Goal: Task Accomplishment & Management: Manage account settings

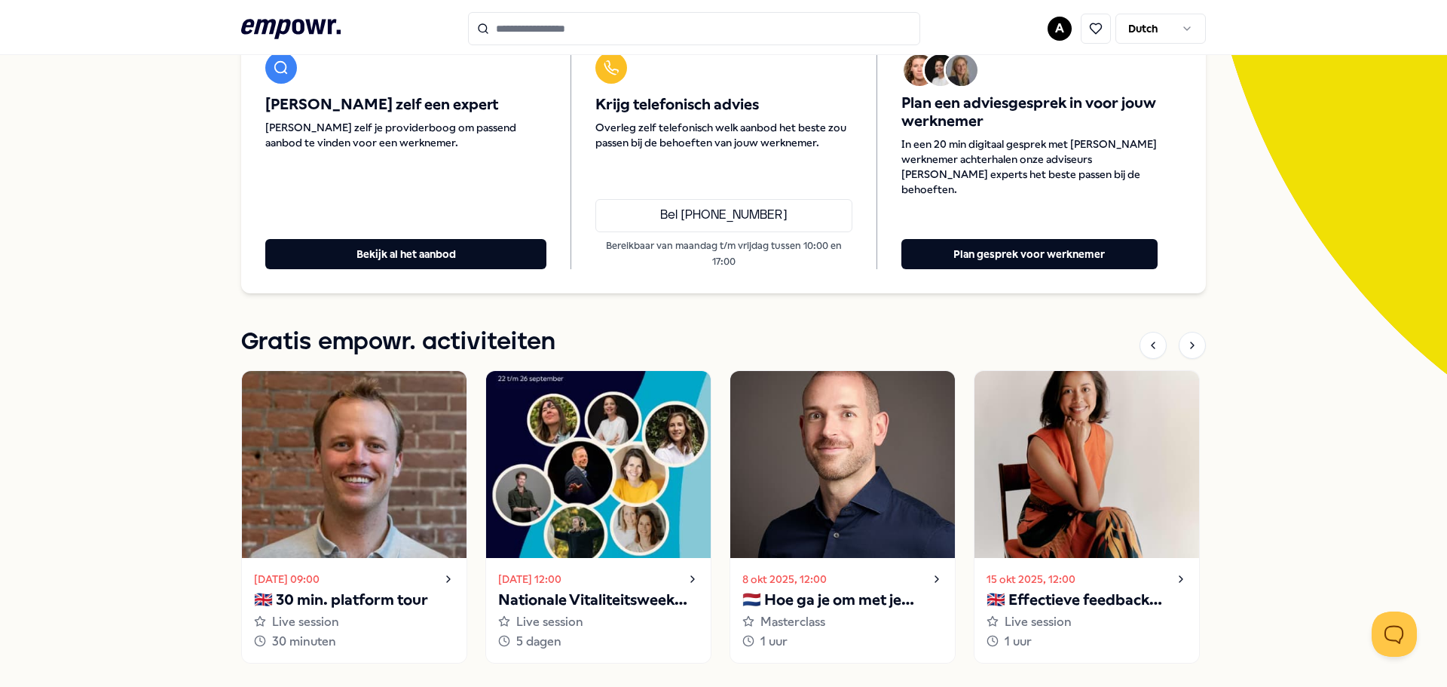
scroll to position [226, 0]
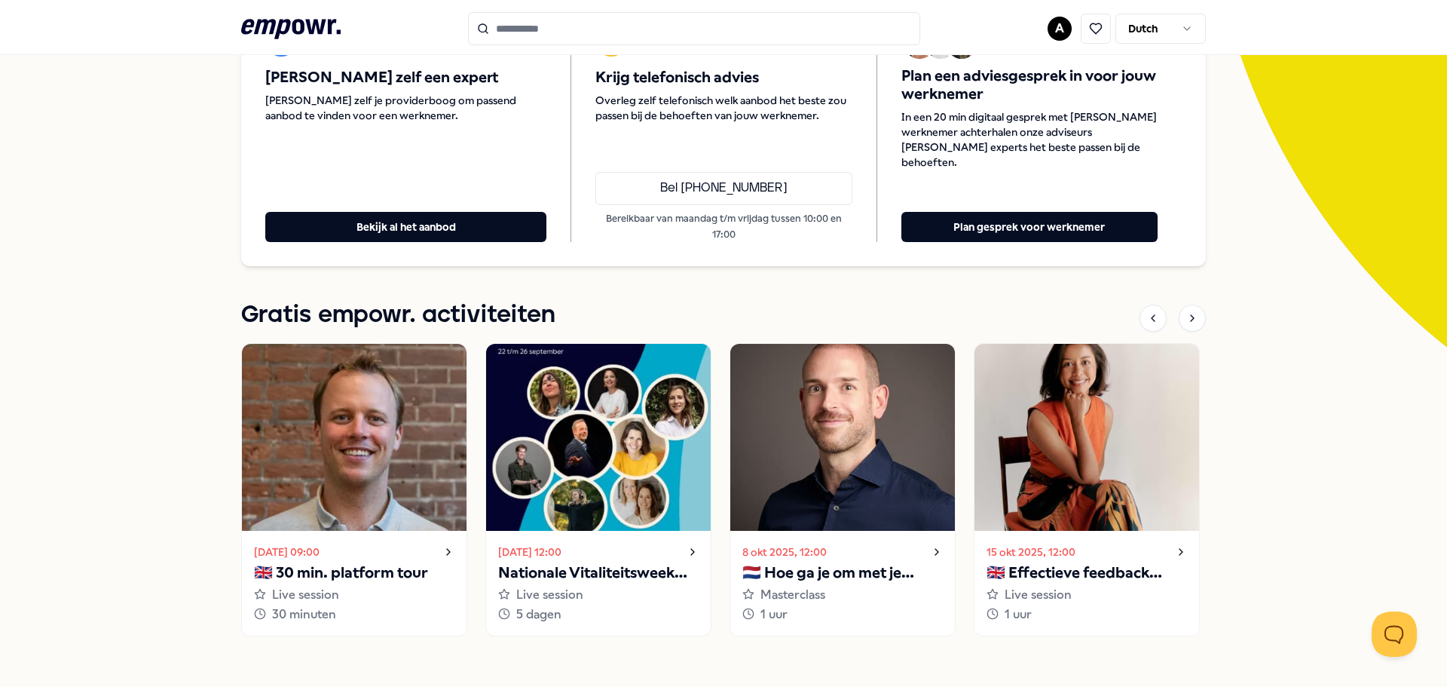
click at [595, 420] on img at bounding box center [598, 437] width 225 height 187
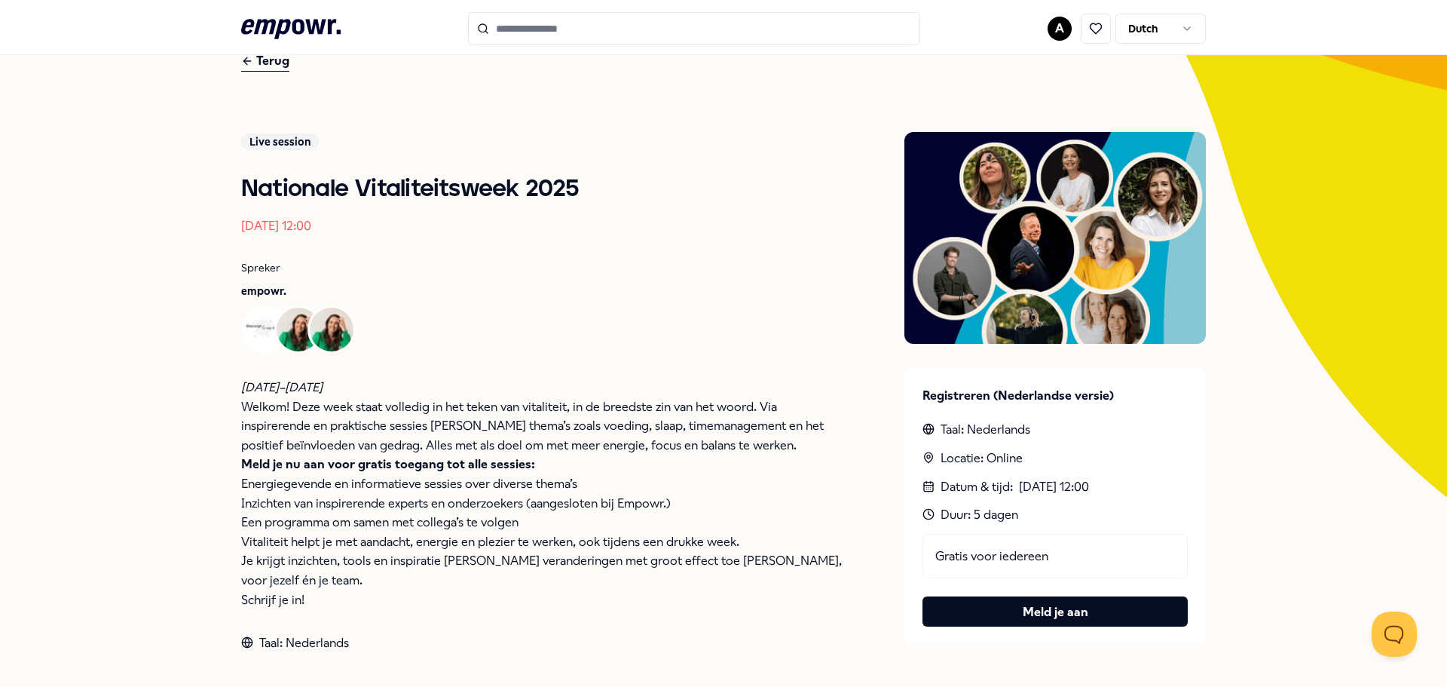
scroll to position [49, 0]
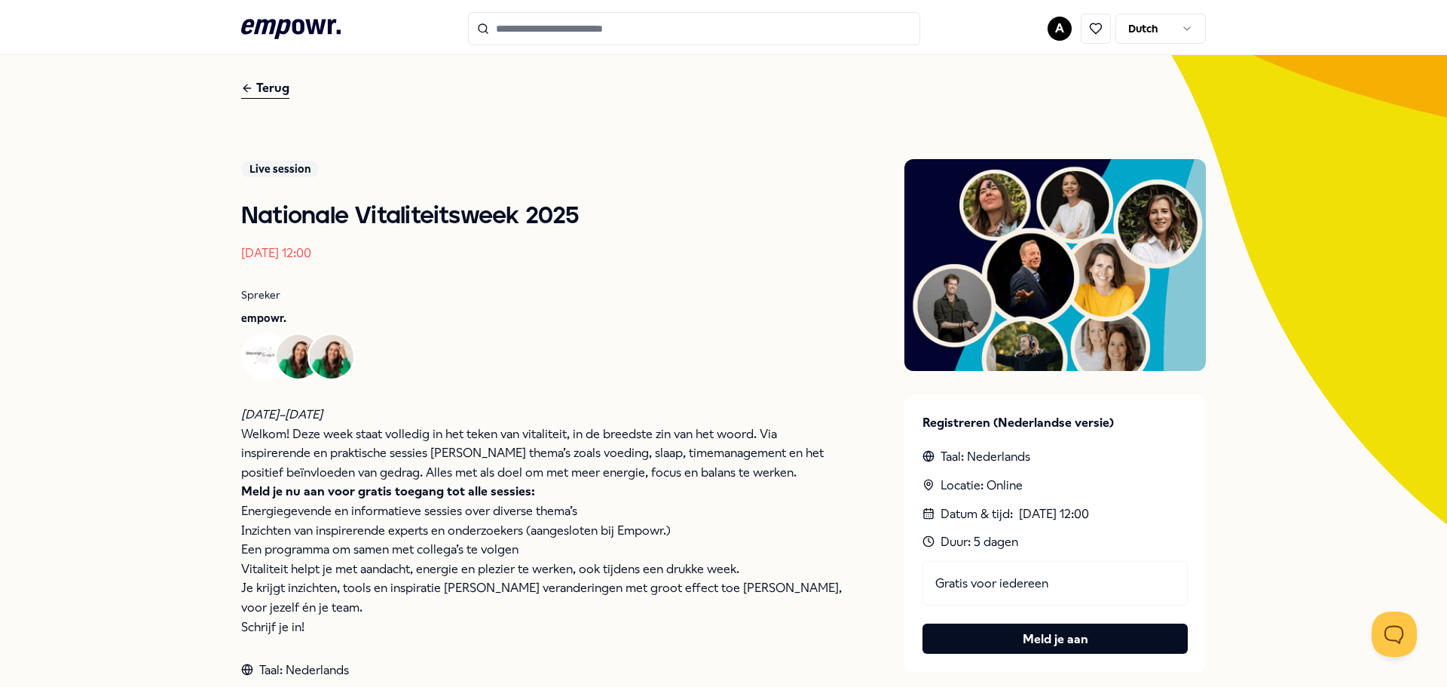
click at [266, 88] on div "Terug" at bounding box center [265, 88] width 48 height 20
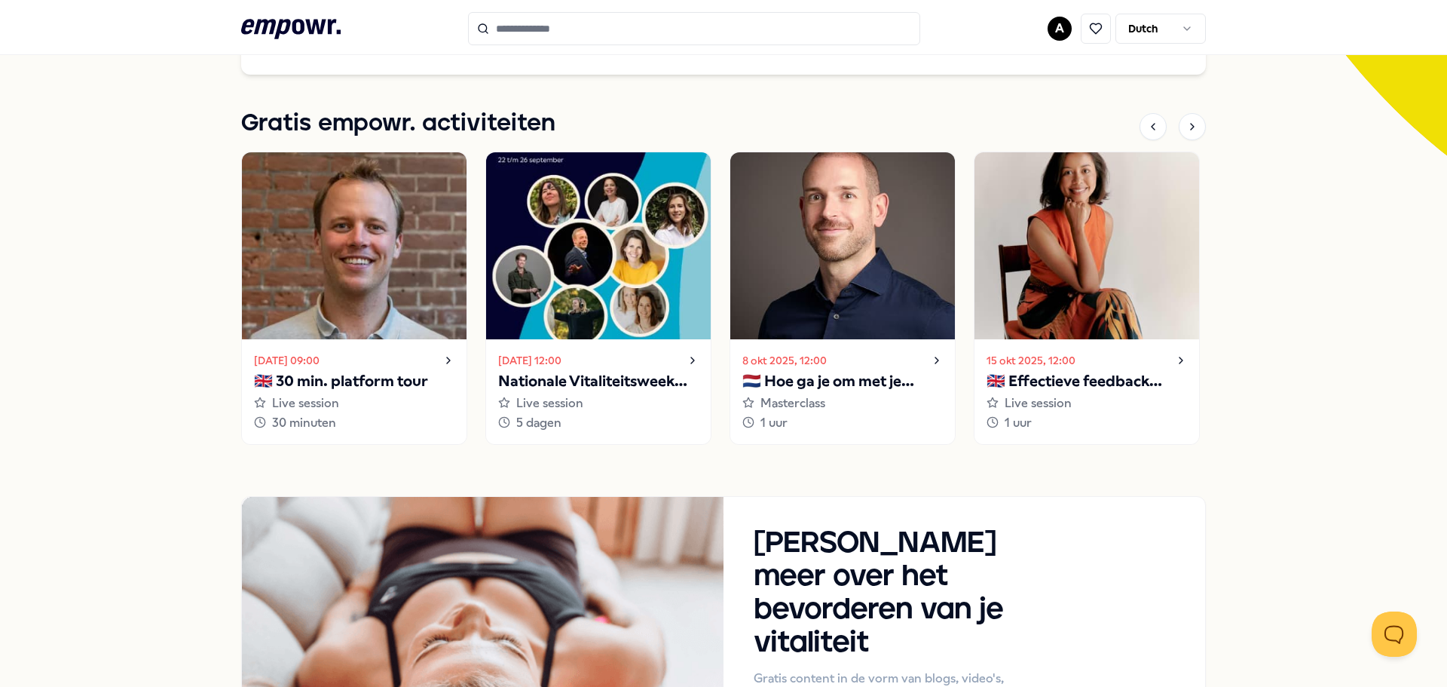
scroll to position [426, 0]
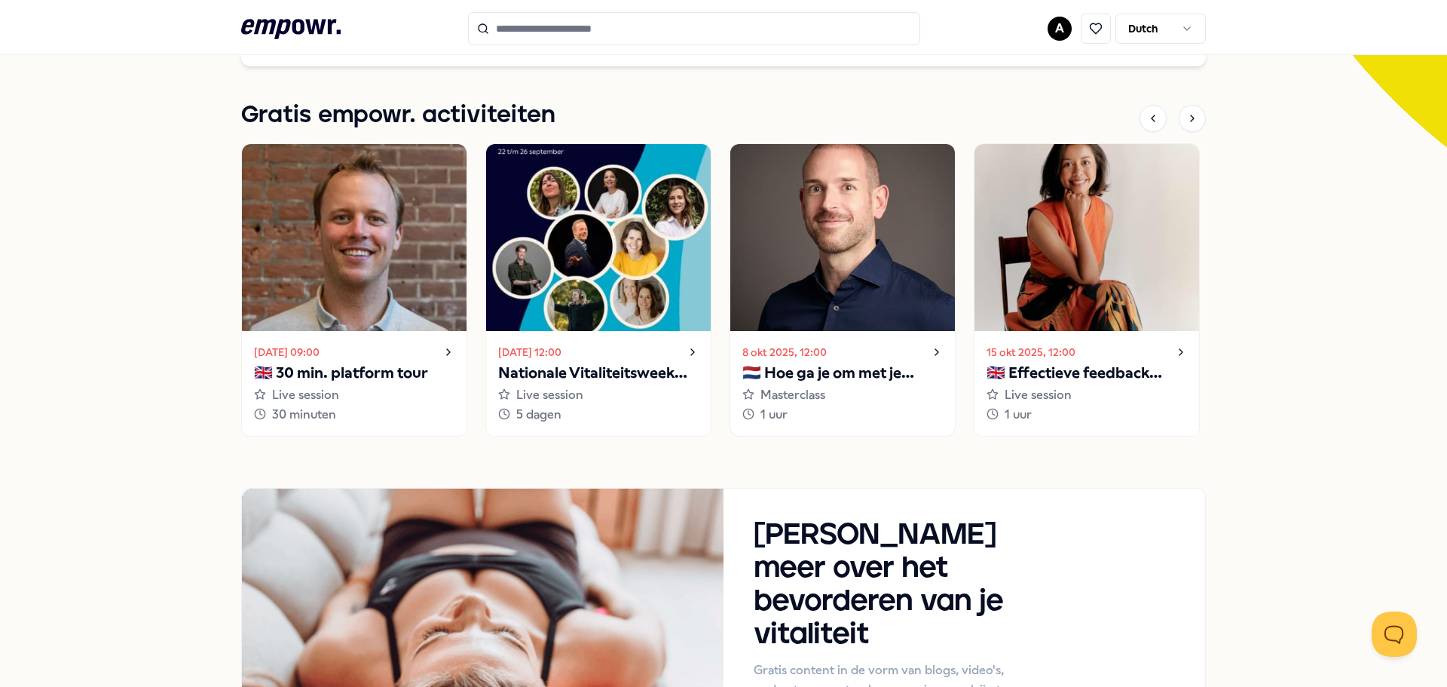
click at [862, 369] on p "🇳🇱 Hoe ga je om met je innerlijke criticus?" at bounding box center [842, 373] width 200 height 24
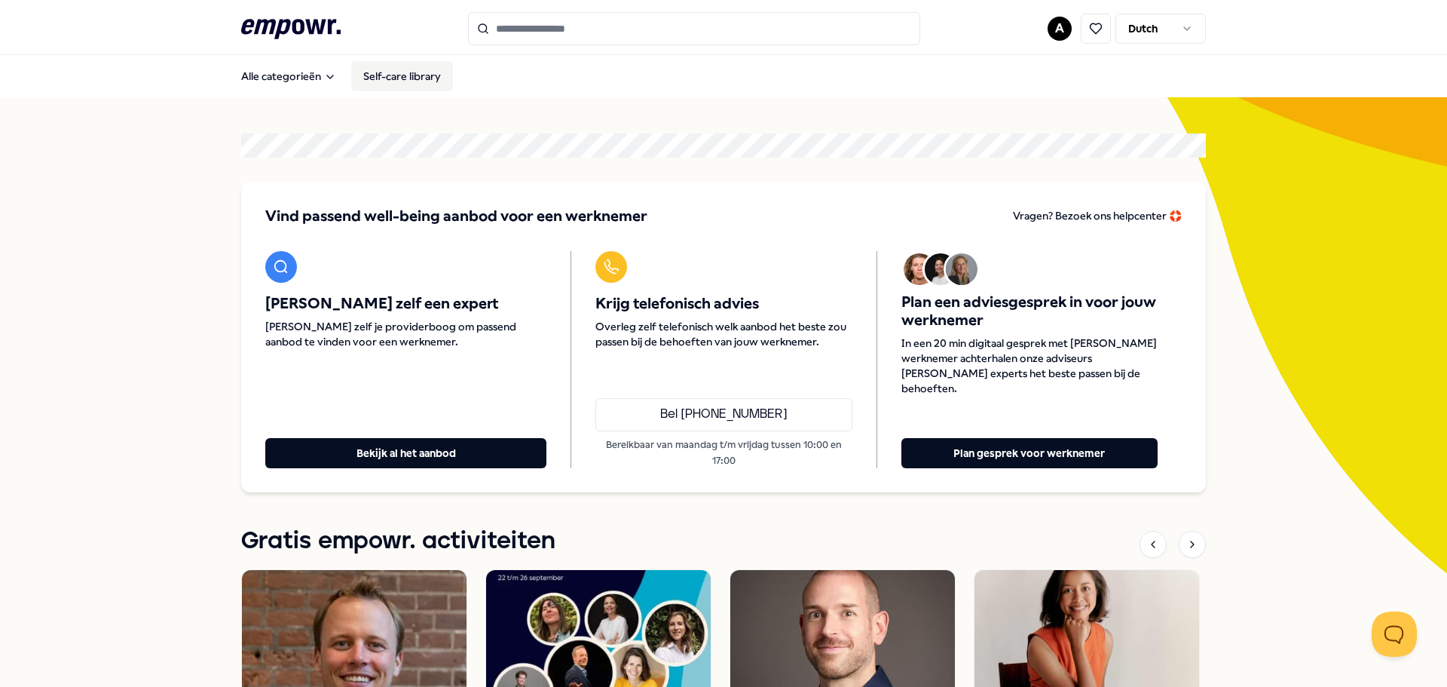
click at [410, 71] on link "Self-care library" at bounding box center [402, 76] width 102 height 30
click at [1051, 23] on html ".empowr-logo_svg__cls-1{fill:#03032f} A Dutch Alle categorieën Self-care librar…" at bounding box center [723, 343] width 1447 height 687
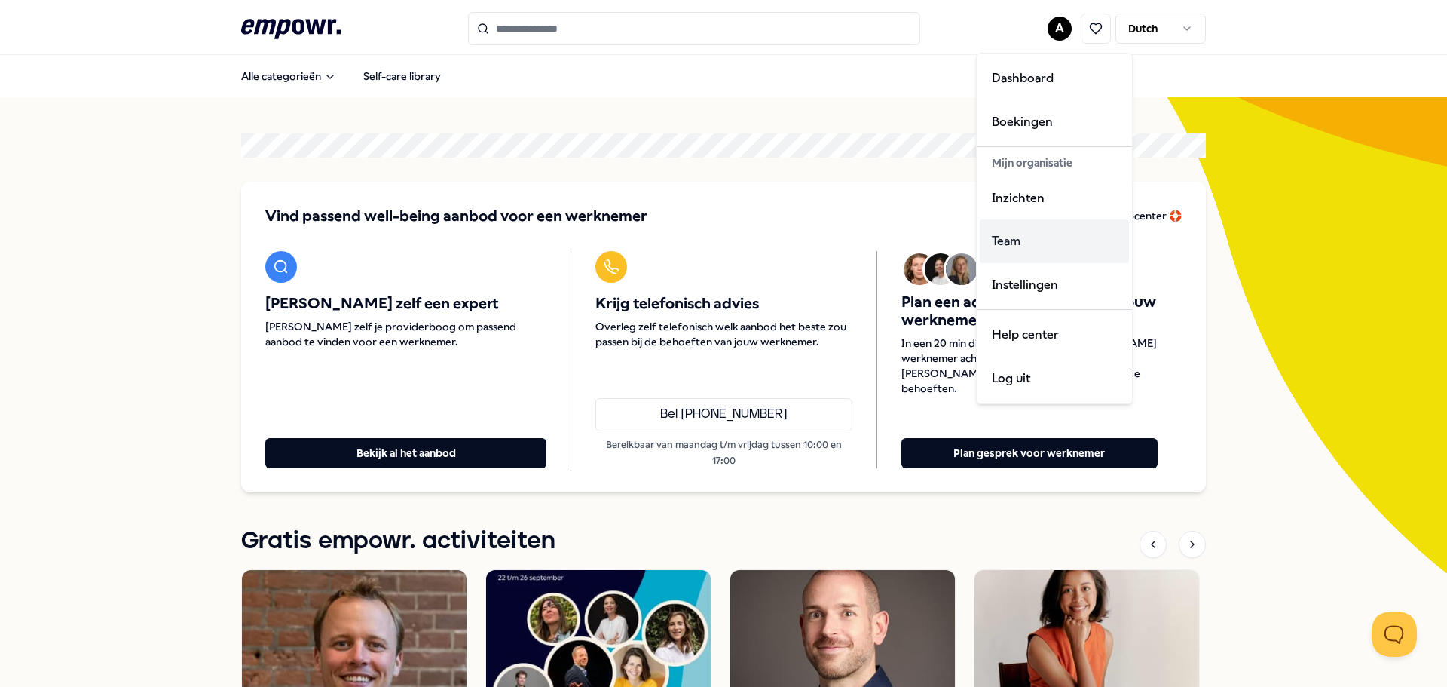
click at [1005, 240] on div "Team" at bounding box center [1054, 241] width 149 height 44
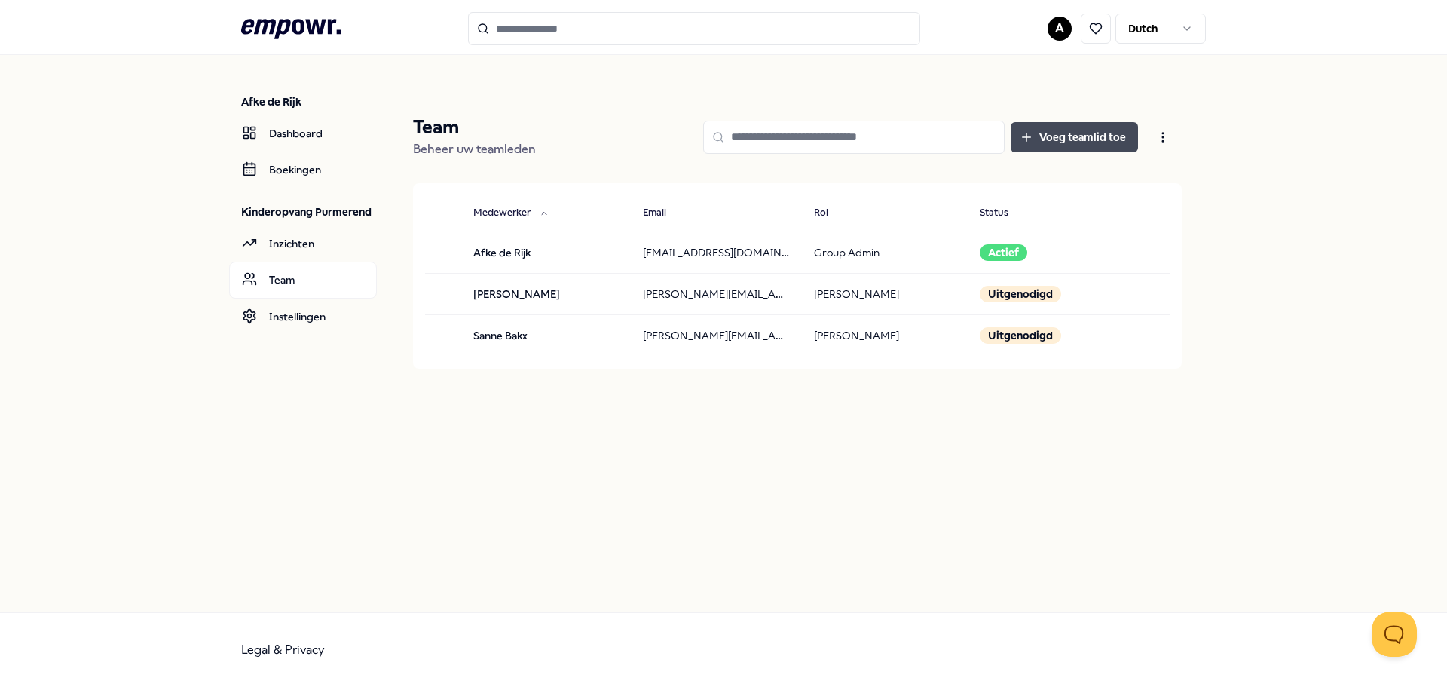
click at [1093, 139] on button "Voeg teamlid toe" at bounding box center [1074, 137] width 127 height 30
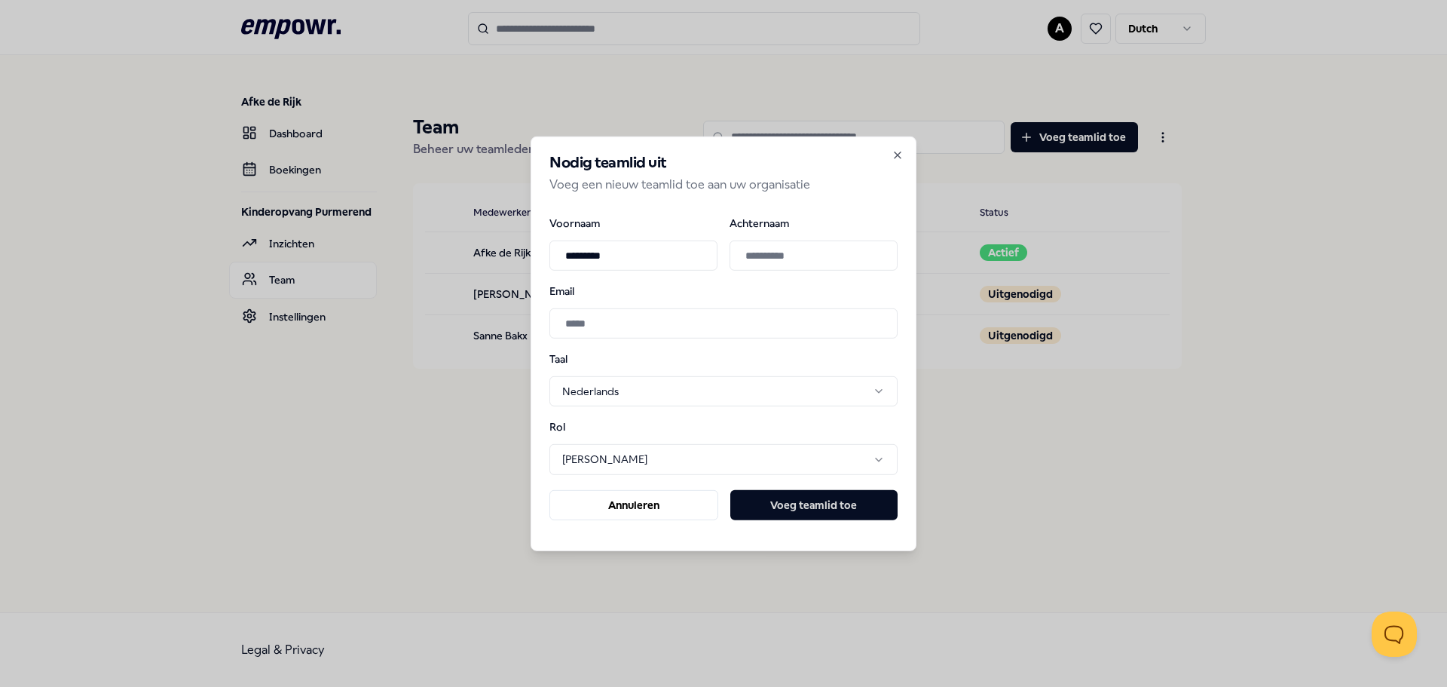
type input "*********"
type input "*****"
click at [667, 330] on input "Email" at bounding box center [723, 323] width 348 height 30
type input "**********"
click at [800, 509] on button "Voeg teamlid toe" at bounding box center [813, 505] width 167 height 30
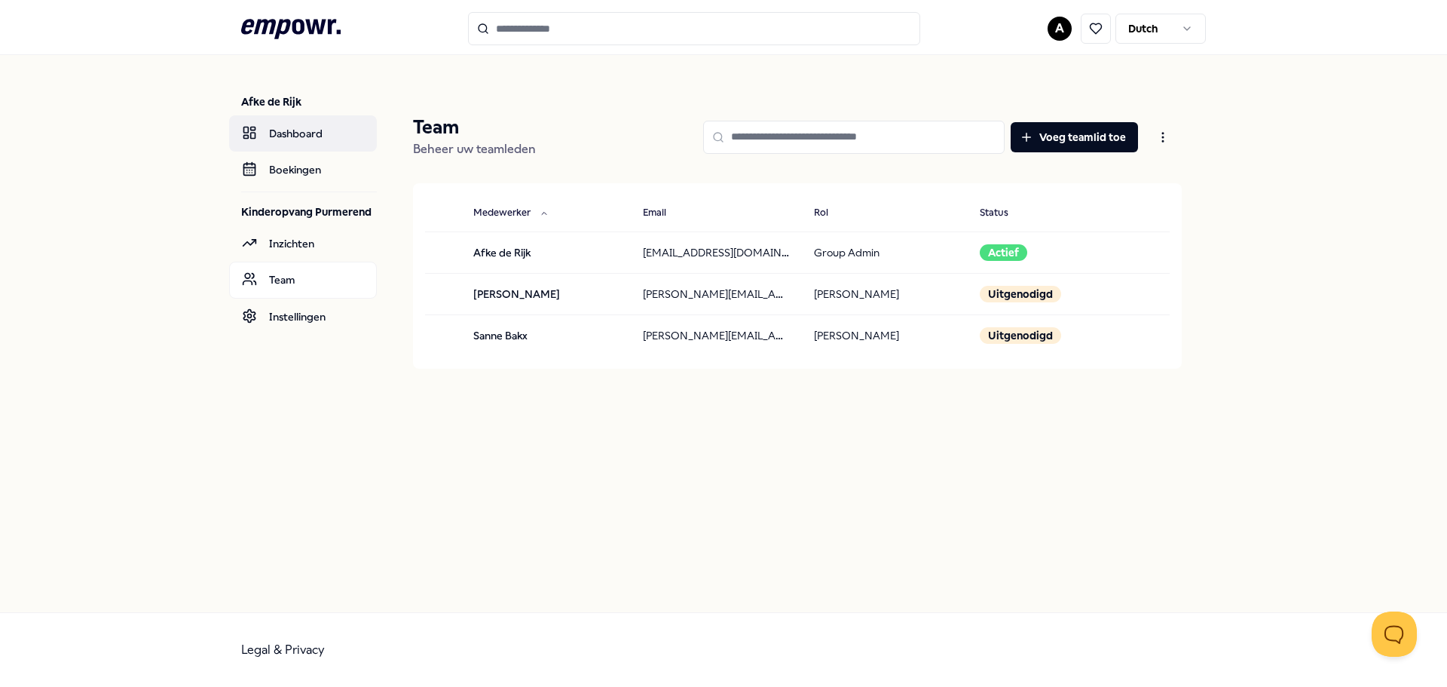
click at [320, 133] on link "Dashboard" at bounding box center [303, 133] width 148 height 36
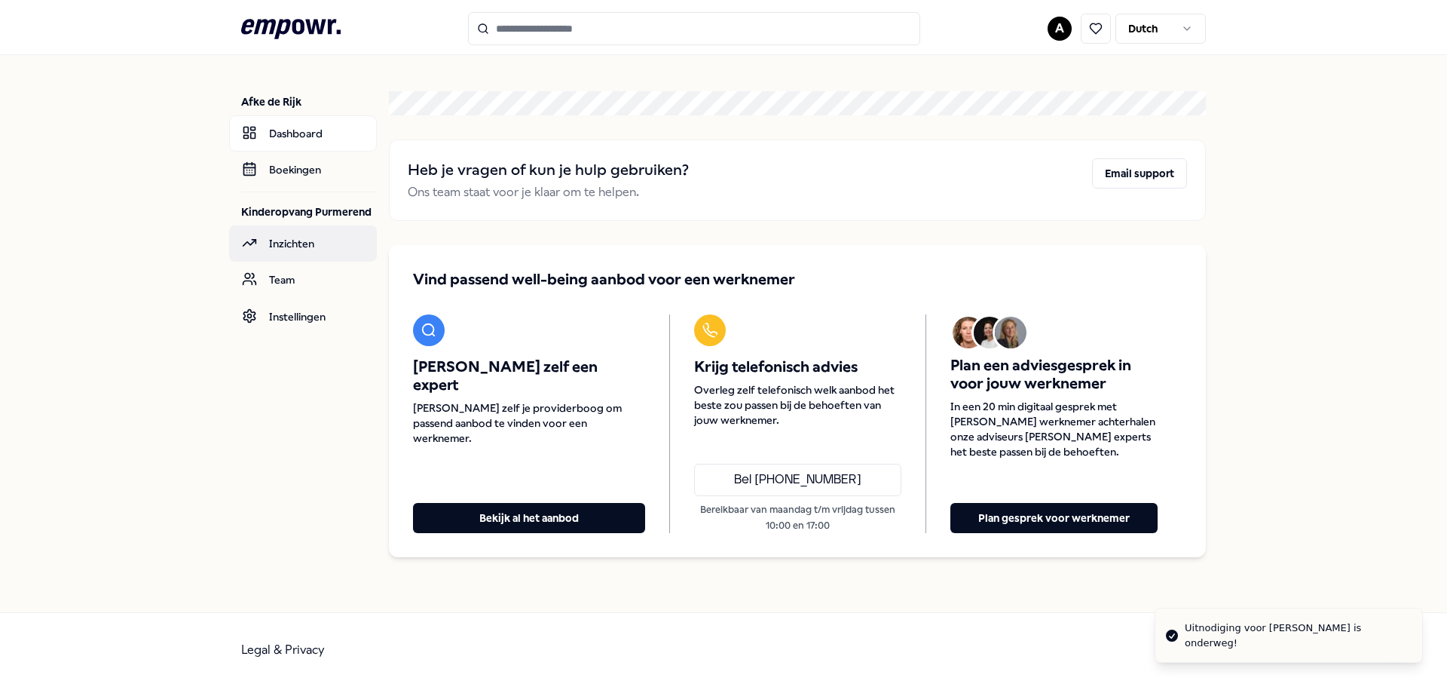
click at [287, 240] on link "Inzichten" at bounding box center [303, 243] width 148 height 36
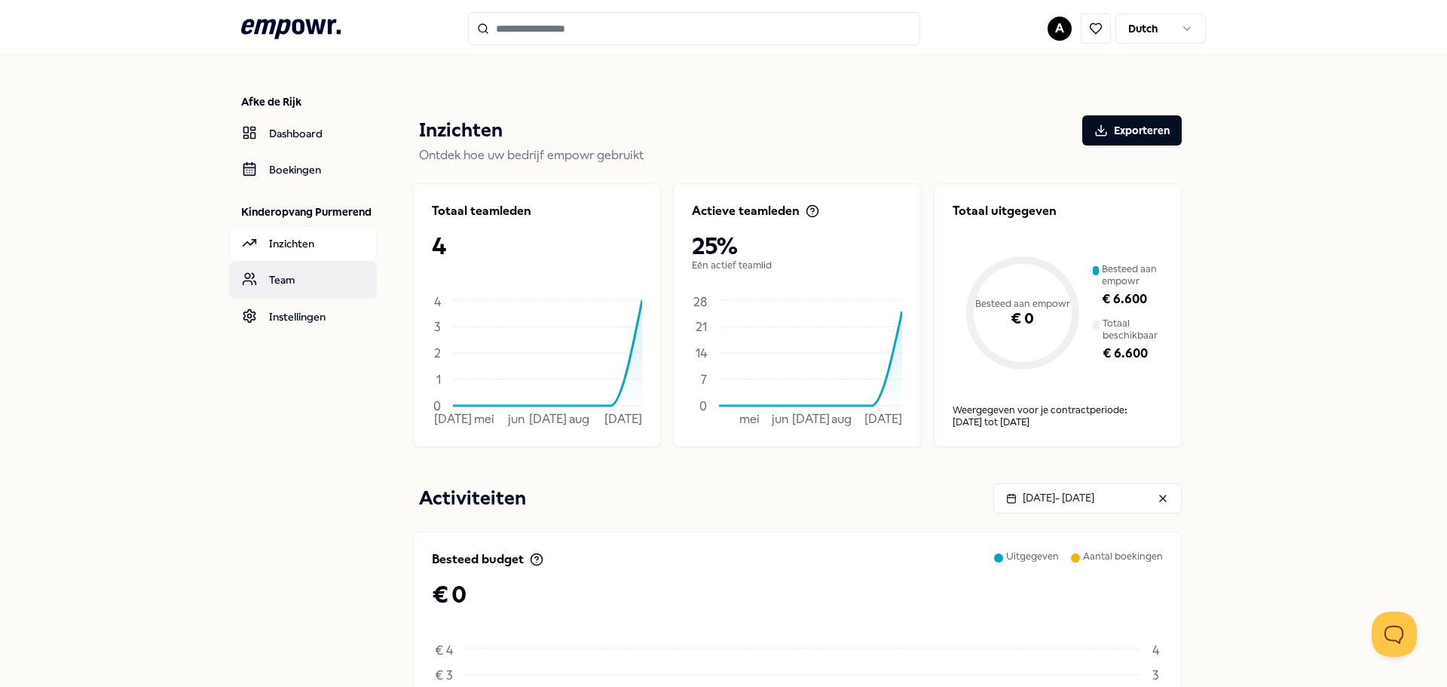
click at [268, 282] on link "Team" at bounding box center [303, 280] width 148 height 36
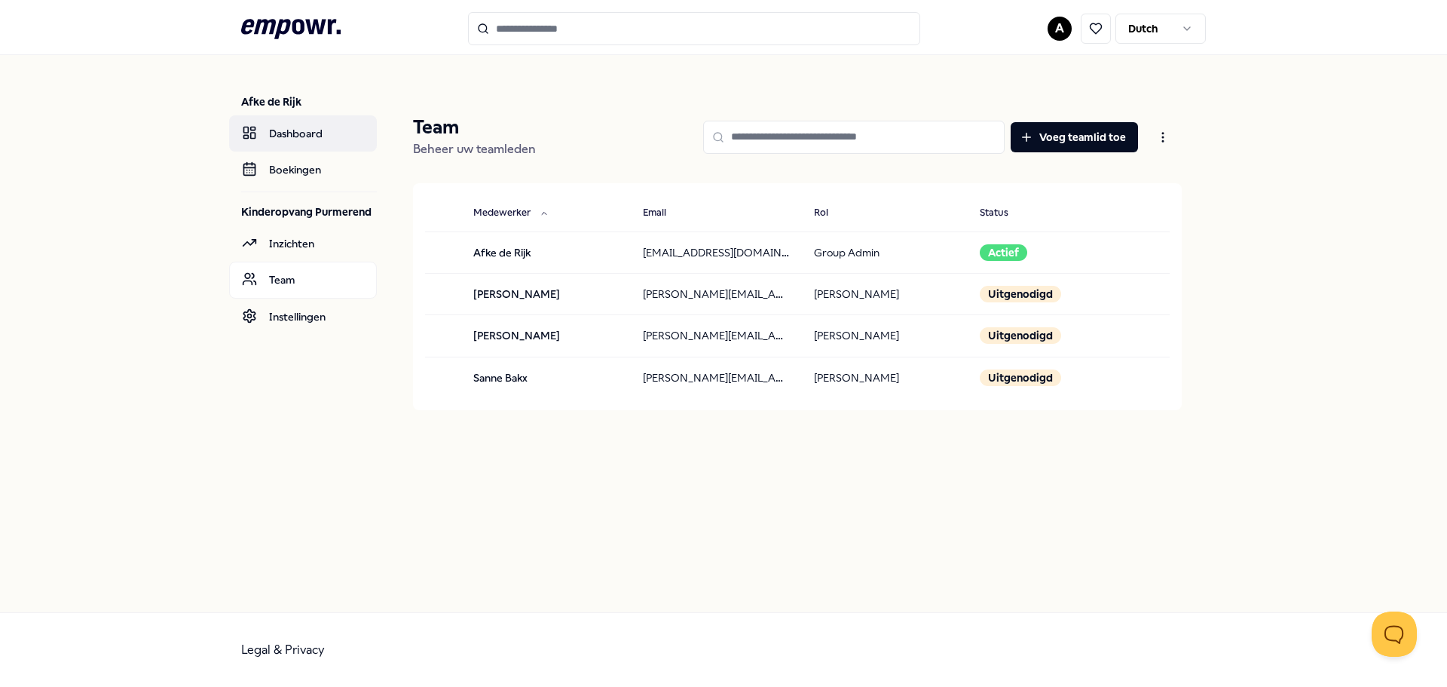
click at [289, 144] on link "Dashboard" at bounding box center [303, 133] width 148 height 36
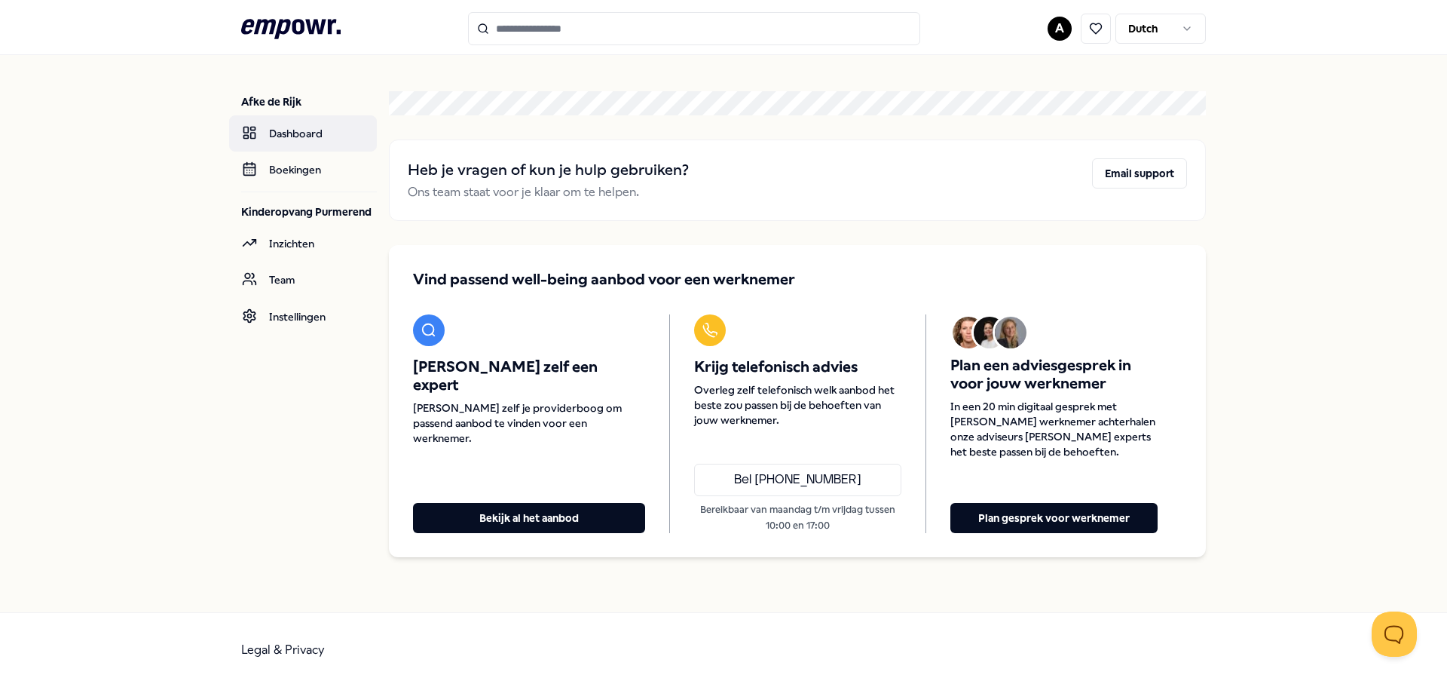
click at [289, 131] on link "Dashboard" at bounding box center [303, 133] width 148 height 36
click at [1055, 35] on html ".empowr-logo_svg__cls-1{fill:#03032f} A Dutch Afke de Rijk Dashboard Boekingen …" at bounding box center [723, 343] width 1447 height 687
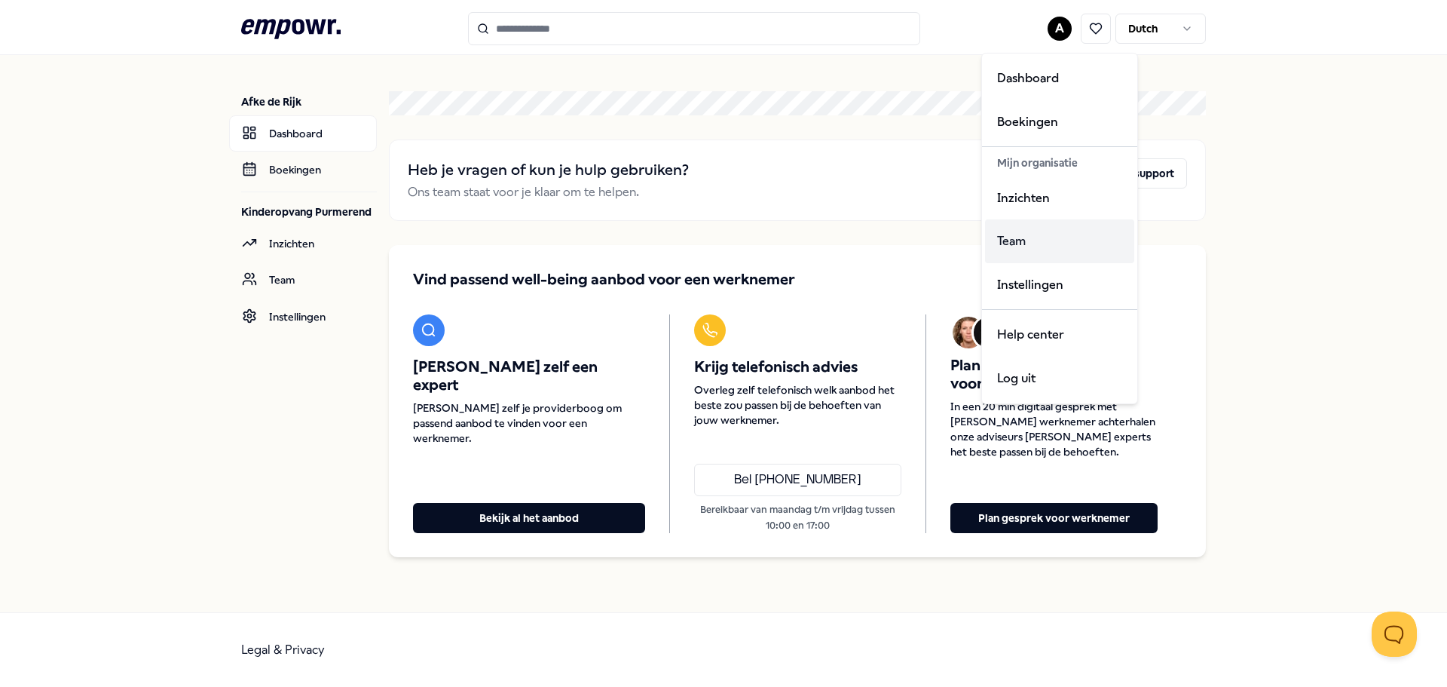
click at [993, 253] on div "Team" at bounding box center [1059, 241] width 149 height 44
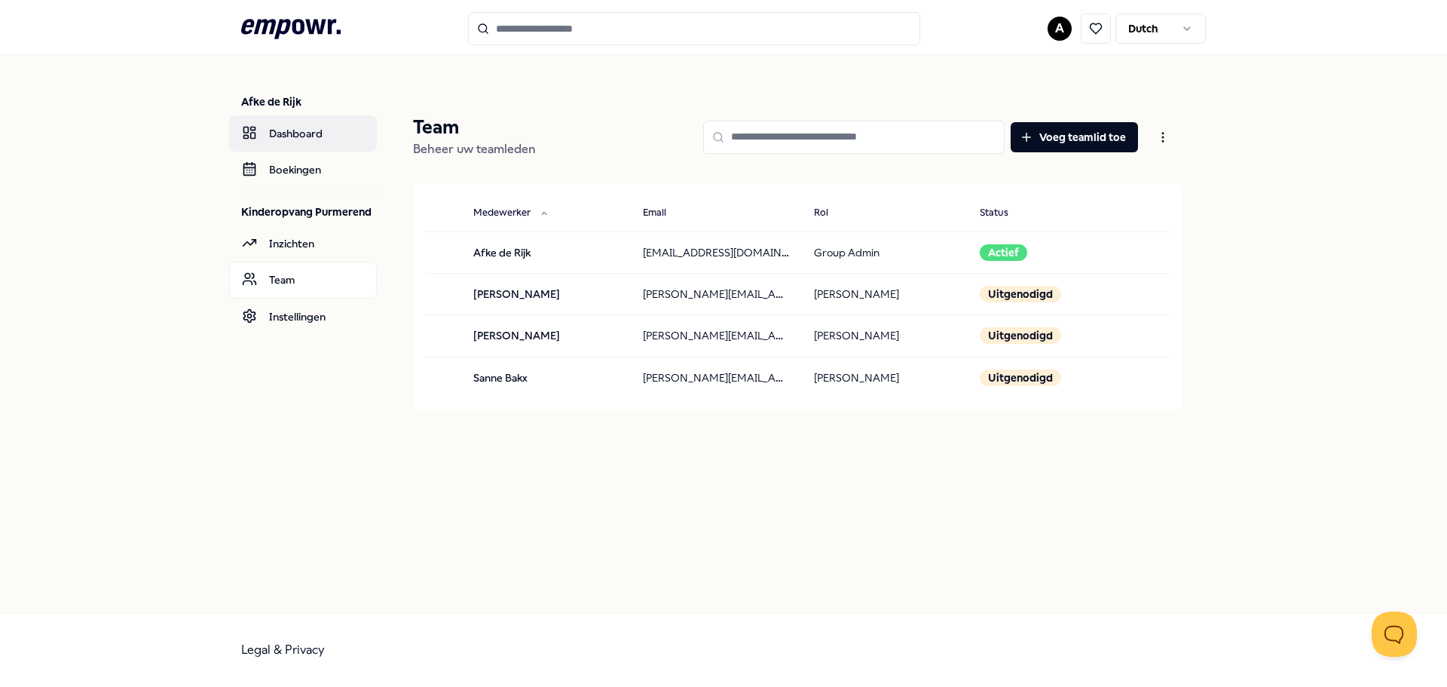
click at [308, 138] on link "Dashboard" at bounding box center [303, 133] width 148 height 36
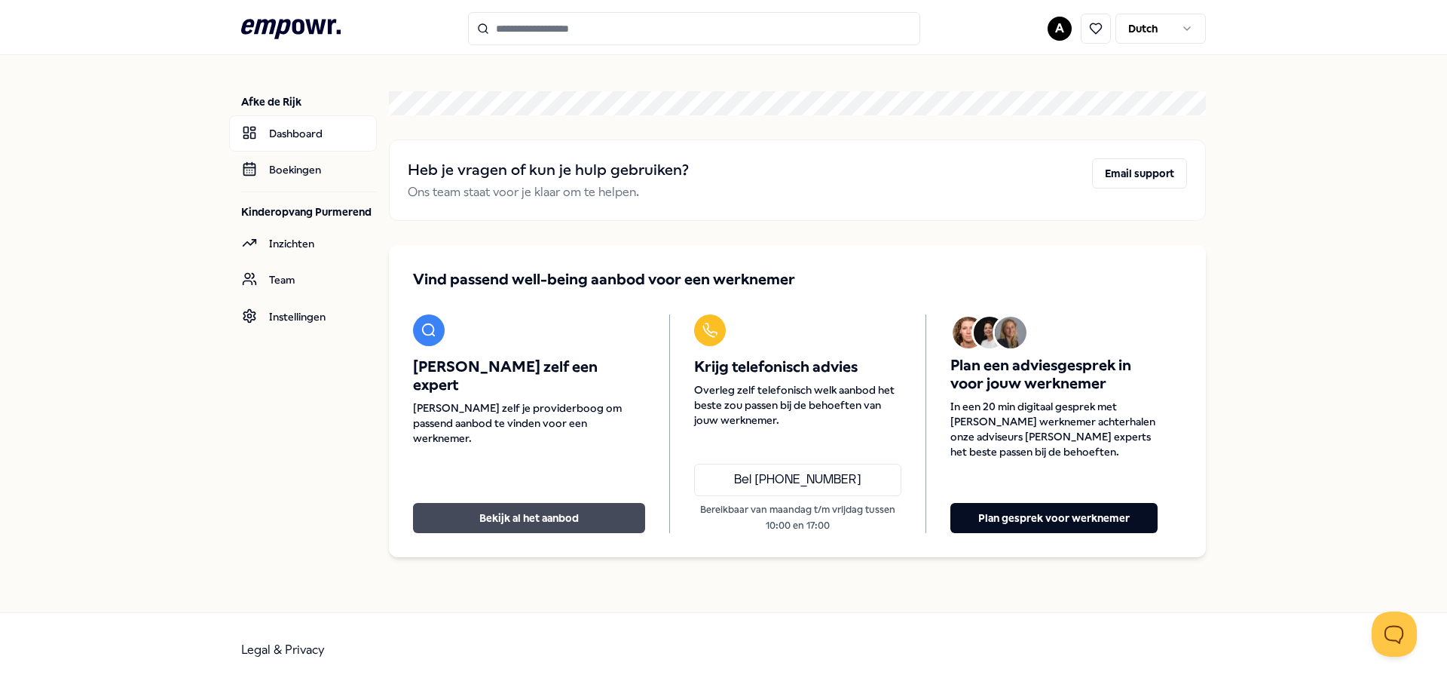
click at [535, 511] on button "Bekijk al het aanbod" at bounding box center [529, 518] width 232 height 30
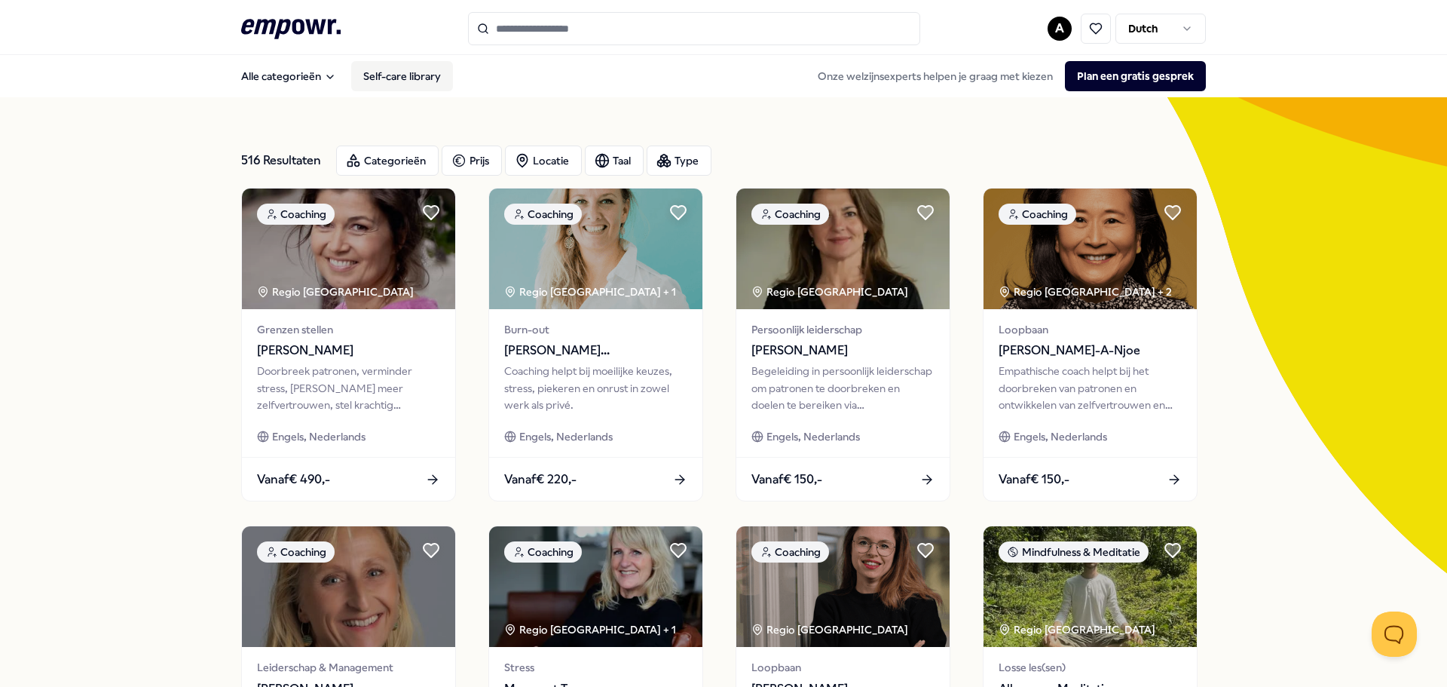
click at [396, 85] on link "Self-care library" at bounding box center [402, 76] width 102 height 30
